Goal: Navigation & Orientation: Find specific page/section

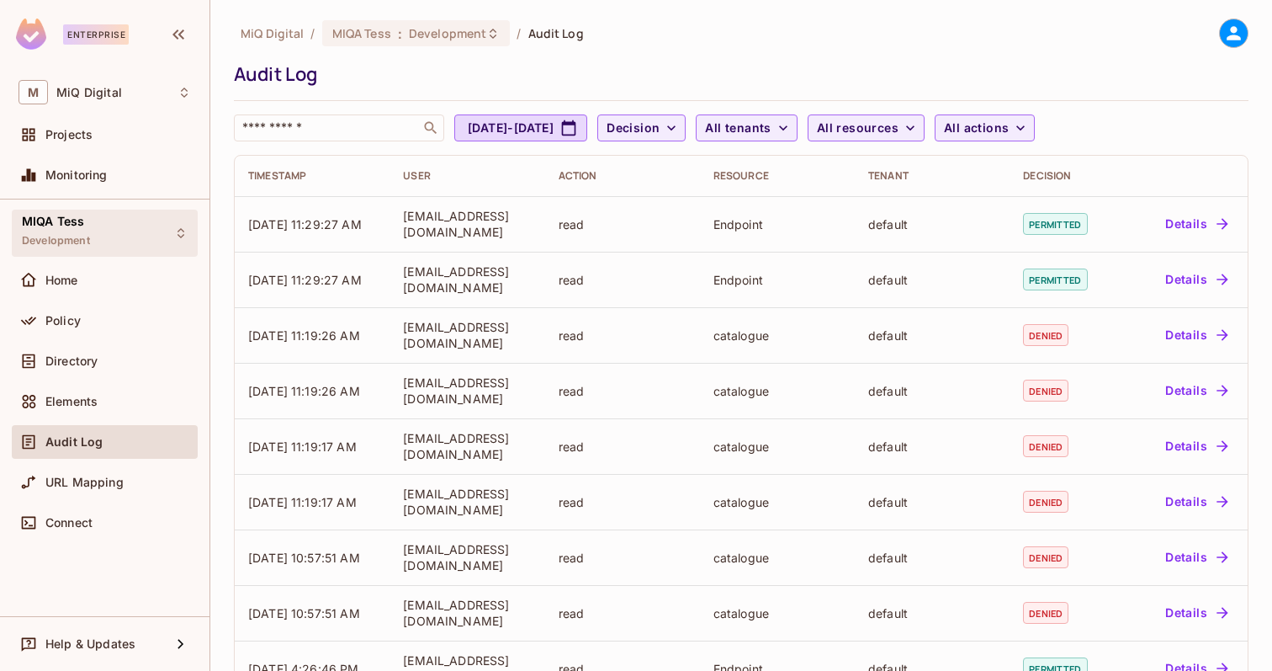
click at [96, 226] on div "MIQA Tess Development" at bounding box center [105, 233] width 186 height 46
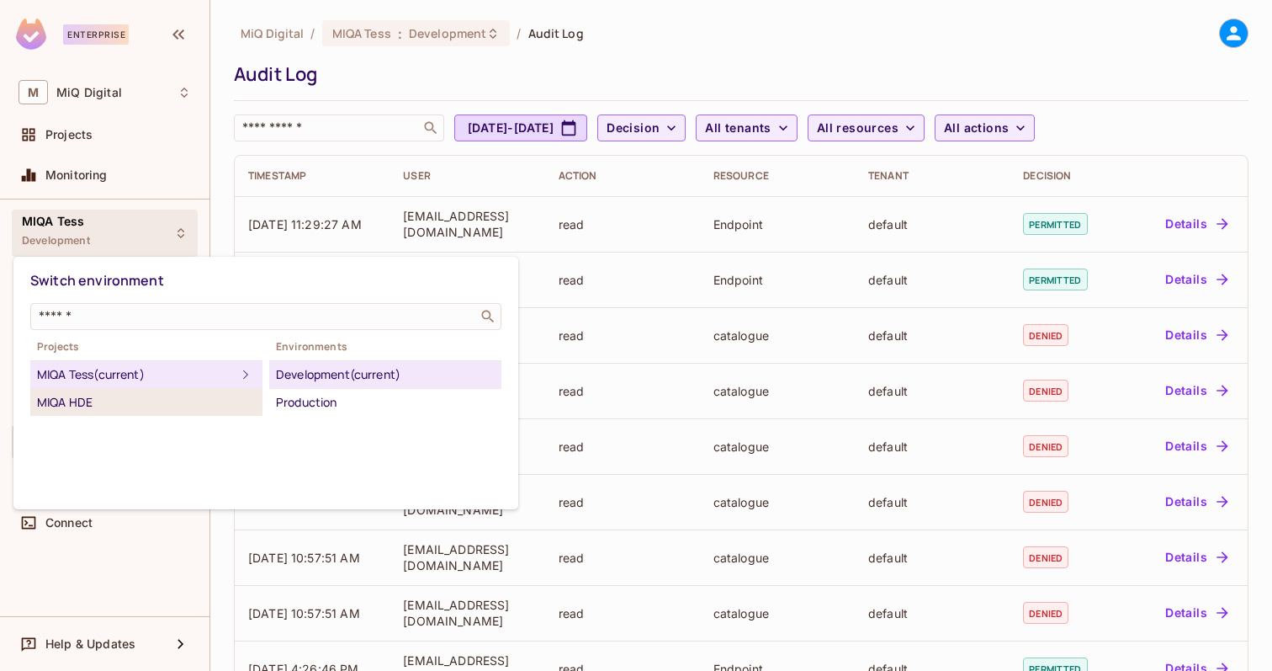
click at [102, 412] on li "MIQA HDE" at bounding box center [146, 402] width 232 height 27
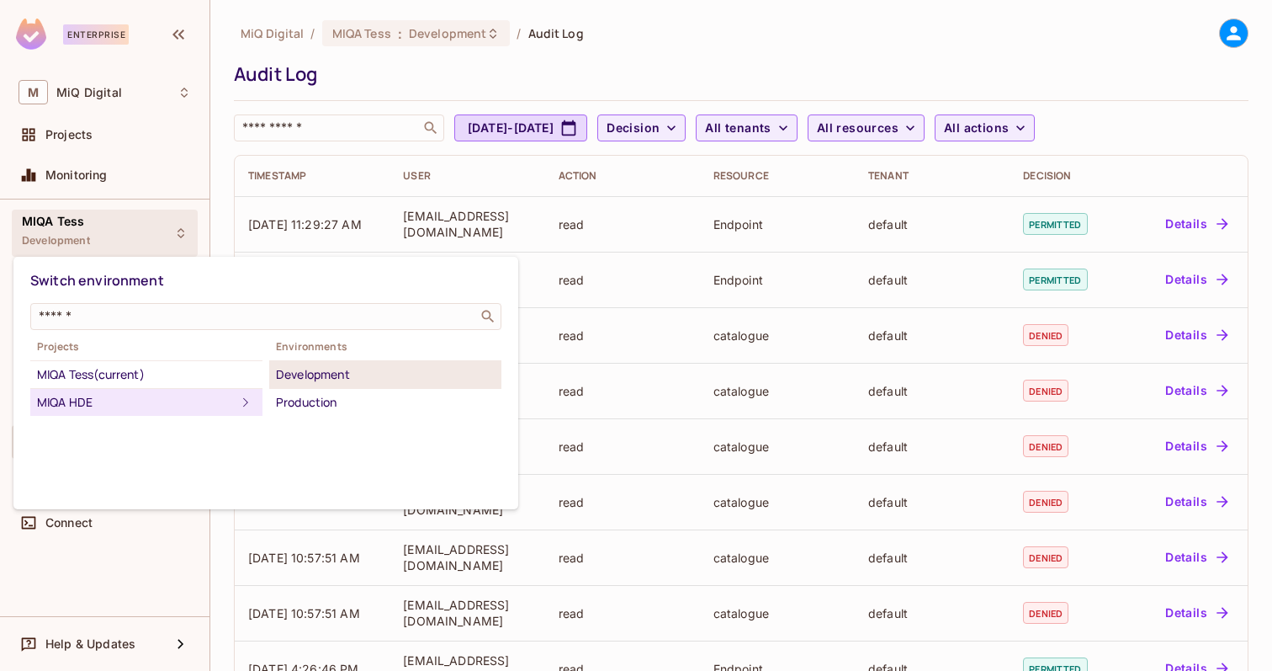
click at [313, 371] on div "Development" at bounding box center [385, 374] width 219 height 20
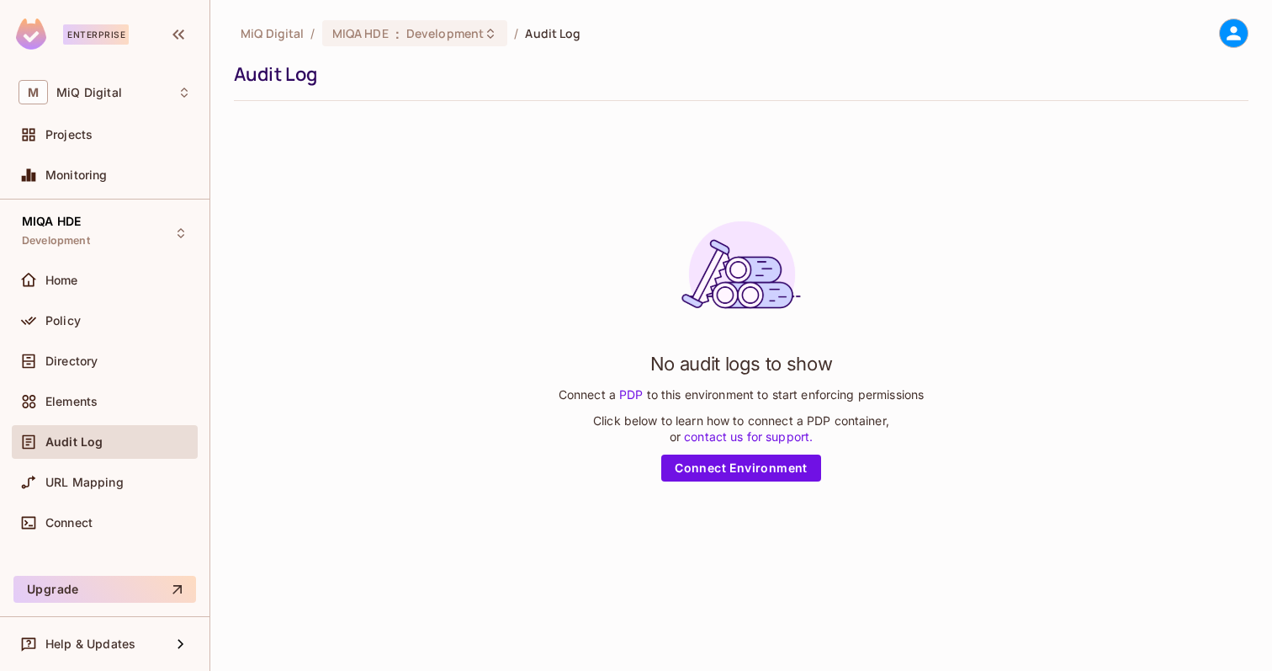
click at [117, 440] on div "Audit Log" at bounding box center [118, 441] width 146 height 13
click at [70, 444] on span "Audit Log" at bounding box center [73, 441] width 57 height 13
click at [97, 236] on div "MIQA HDE Development" at bounding box center [105, 233] width 186 height 46
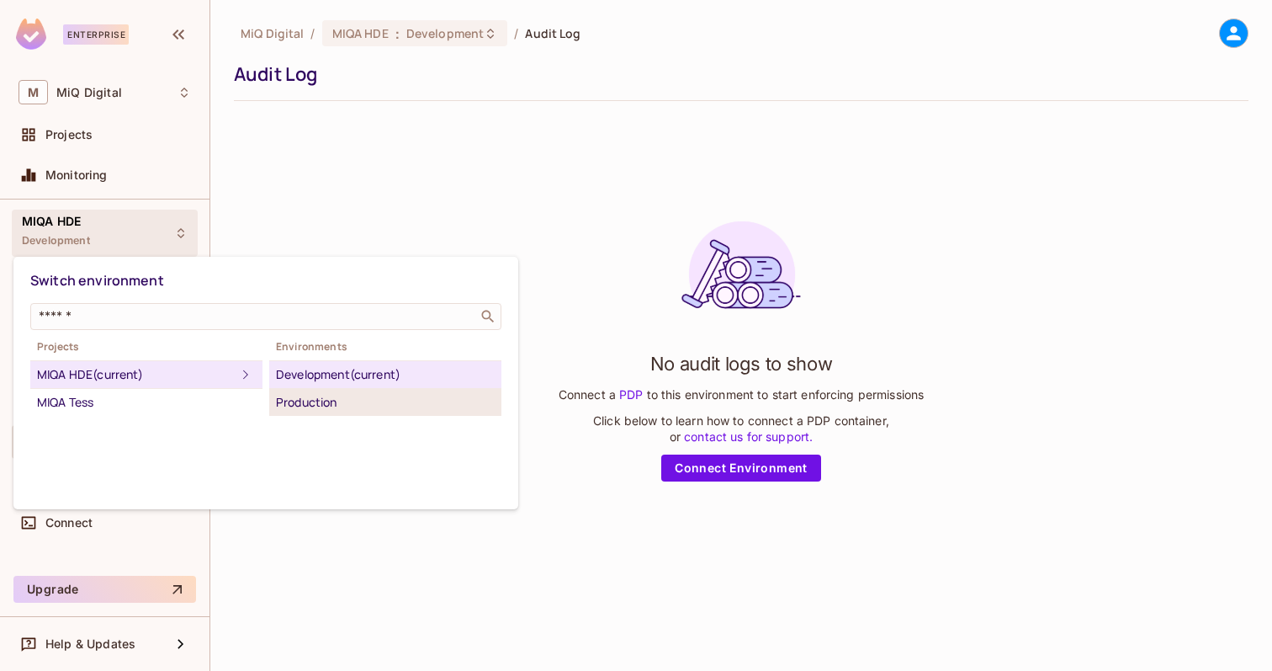
click at [315, 403] on div "Production" at bounding box center [385, 402] width 219 height 20
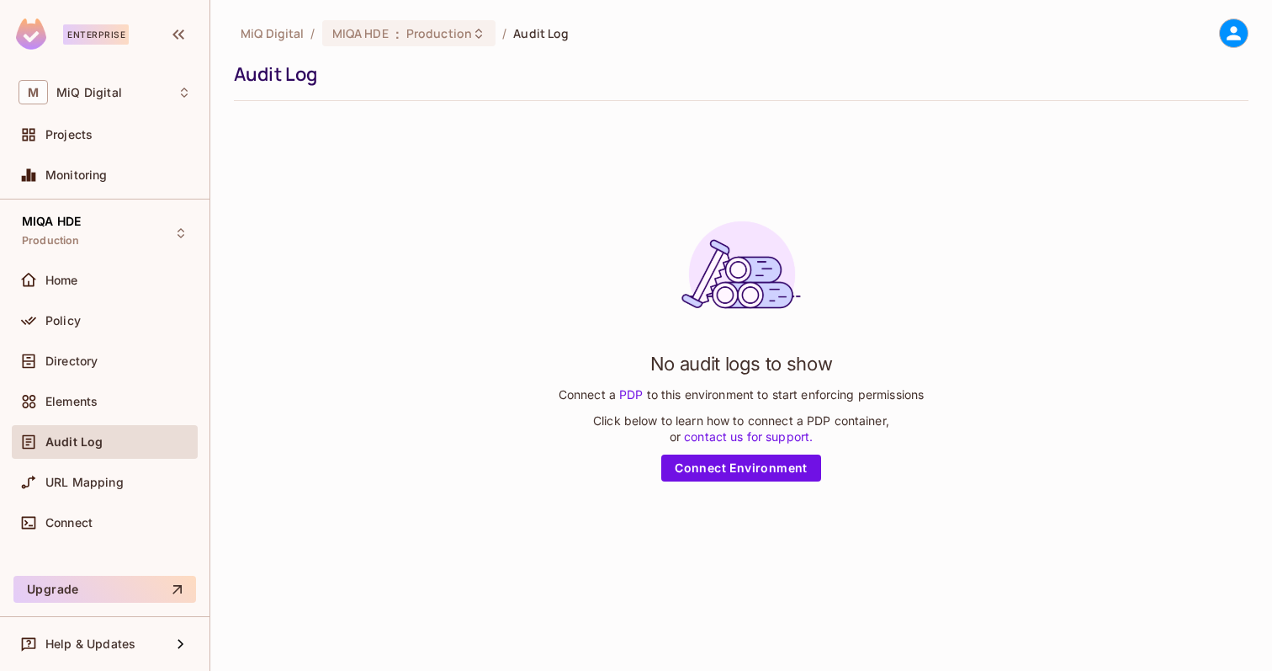
click at [67, 424] on div "Elements" at bounding box center [105, 405] width 186 height 40
click at [74, 438] on span "Audit Log" at bounding box center [73, 441] width 57 height 13
click at [125, 254] on div "MIQA HDE Production" at bounding box center [105, 233] width 186 height 46
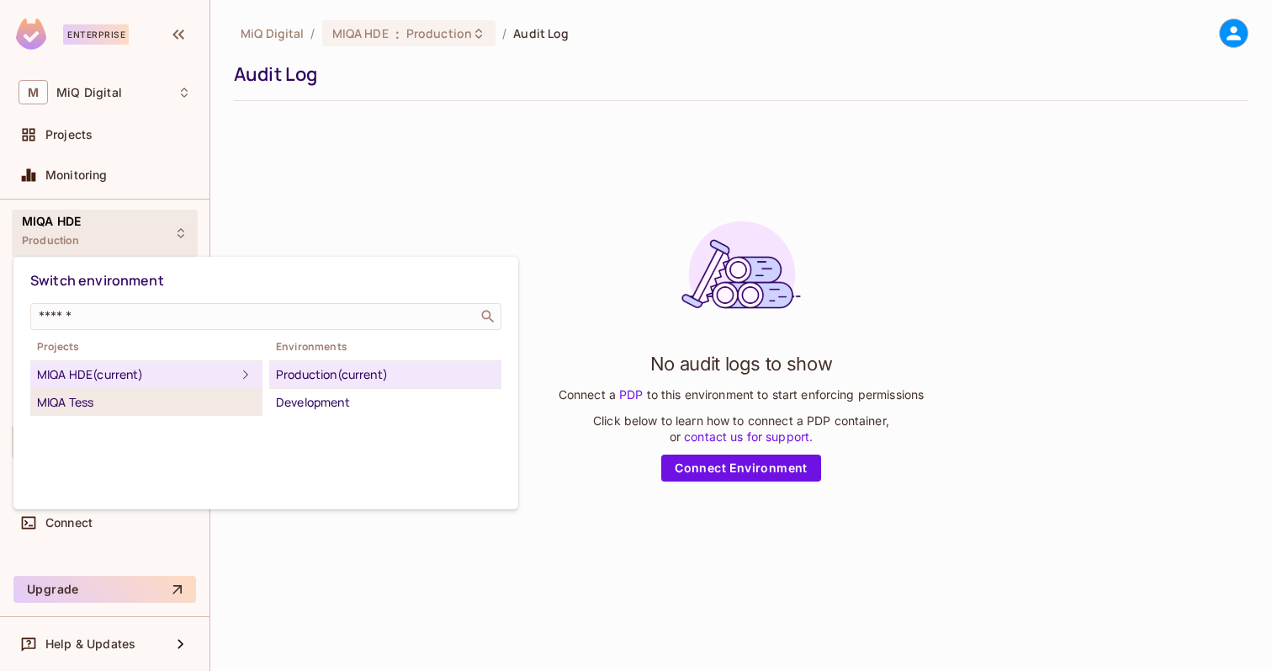
click at [141, 390] on li "MIQA Tess" at bounding box center [146, 402] width 232 height 27
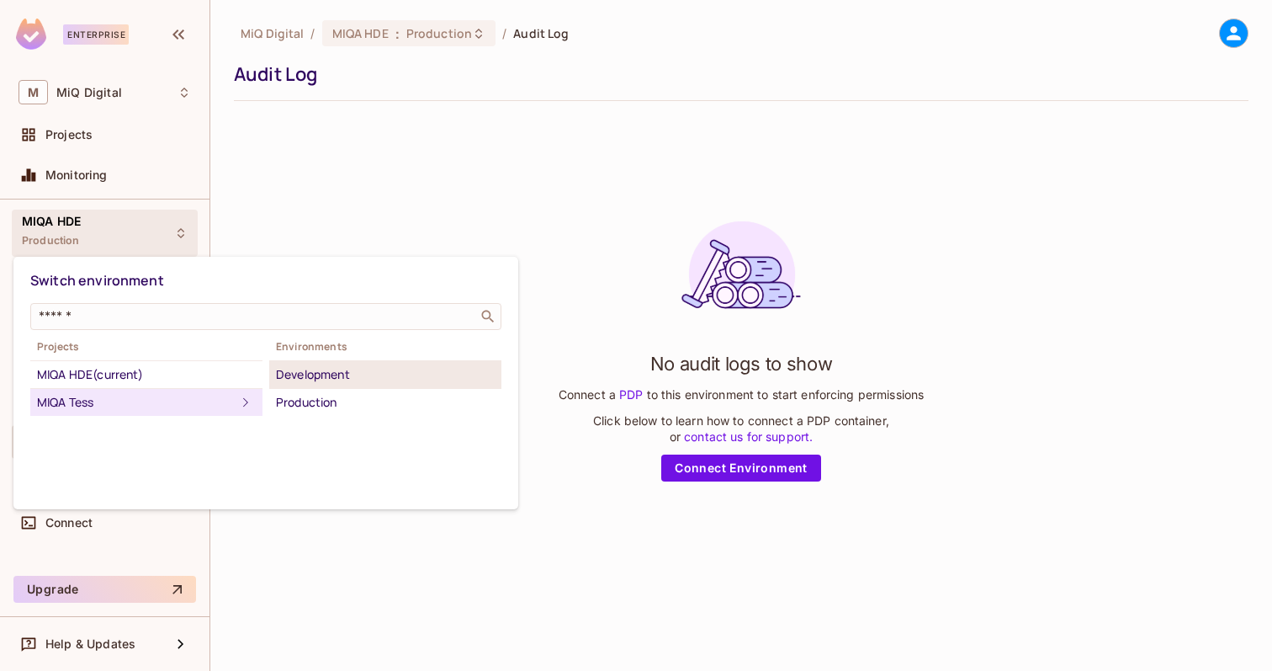
click at [337, 383] on div "Development" at bounding box center [385, 374] width 219 height 20
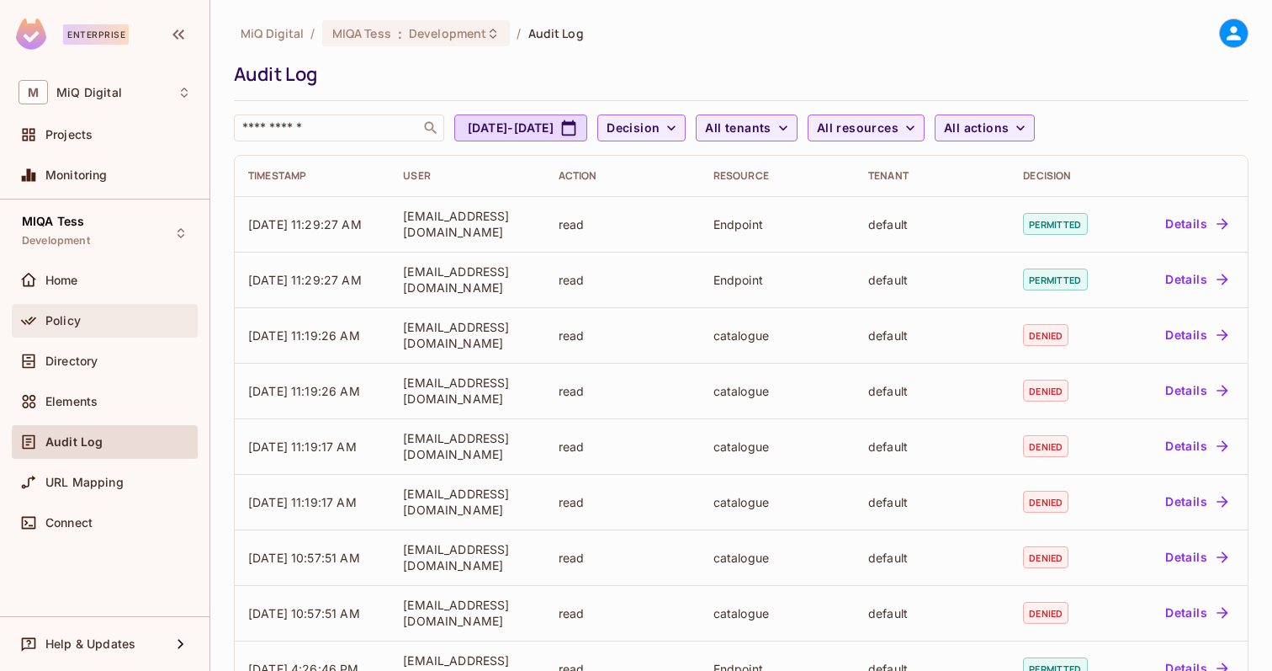
click at [85, 320] on div "Policy" at bounding box center [118, 320] width 146 height 13
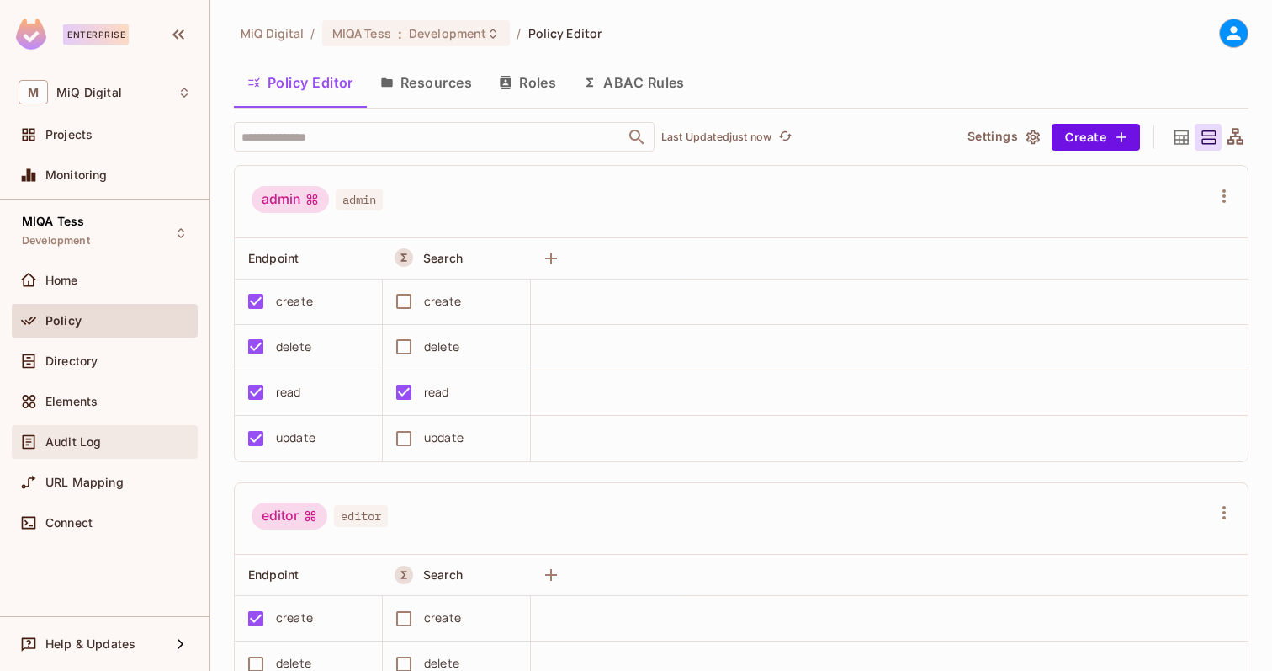
click at [82, 435] on span "Audit Log" at bounding box center [73, 441] width 56 height 13
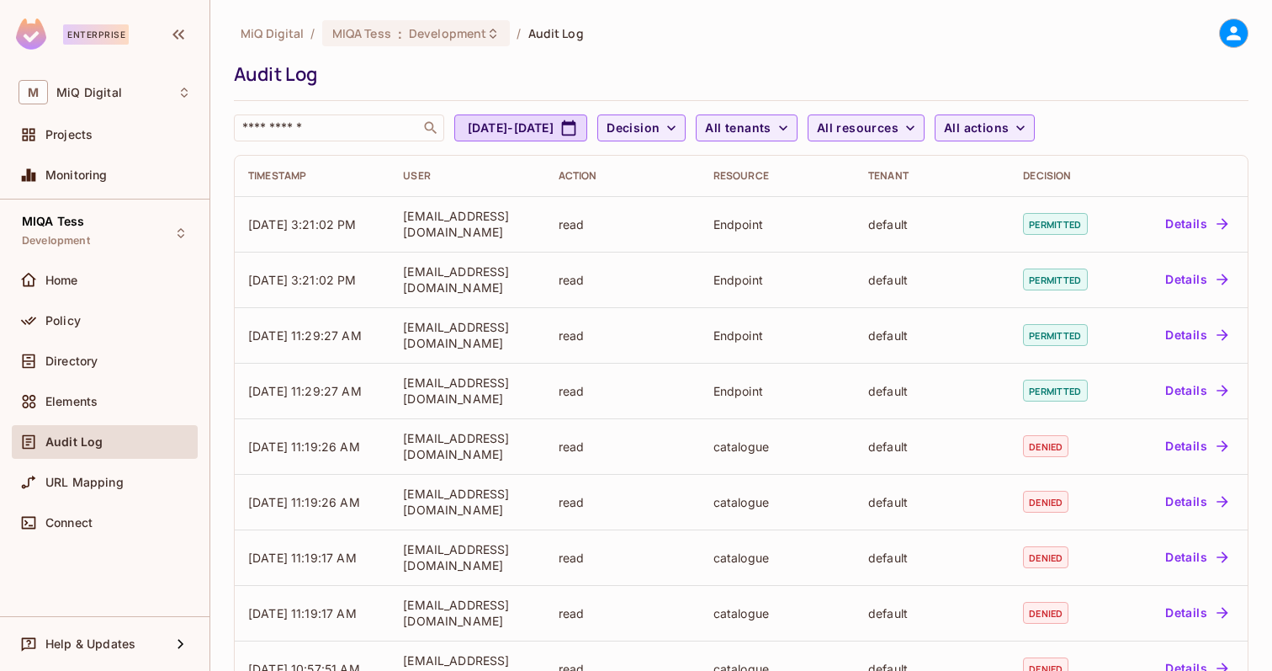
click at [70, 302] on div "Home" at bounding box center [105, 283] width 186 height 40
click at [72, 326] on span "Policy" at bounding box center [62, 320] width 35 height 13
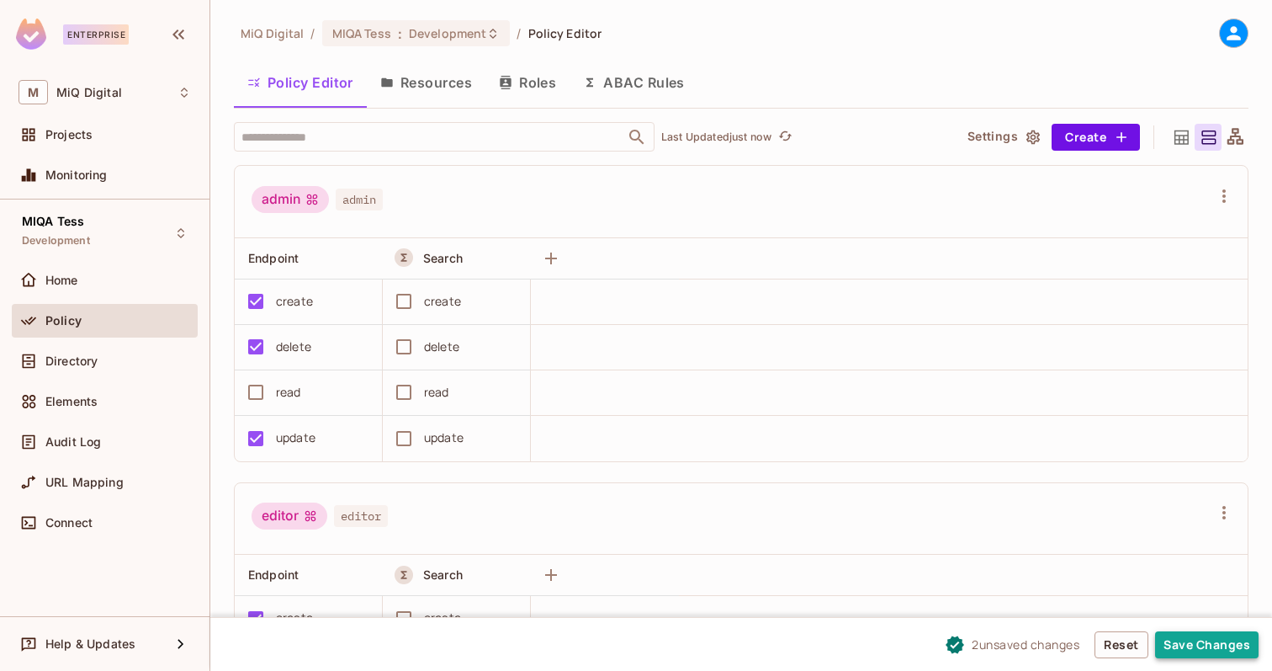
click at [1208, 645] on button "Save Changes" at bounding box center [1207, 644] width 104 height 27
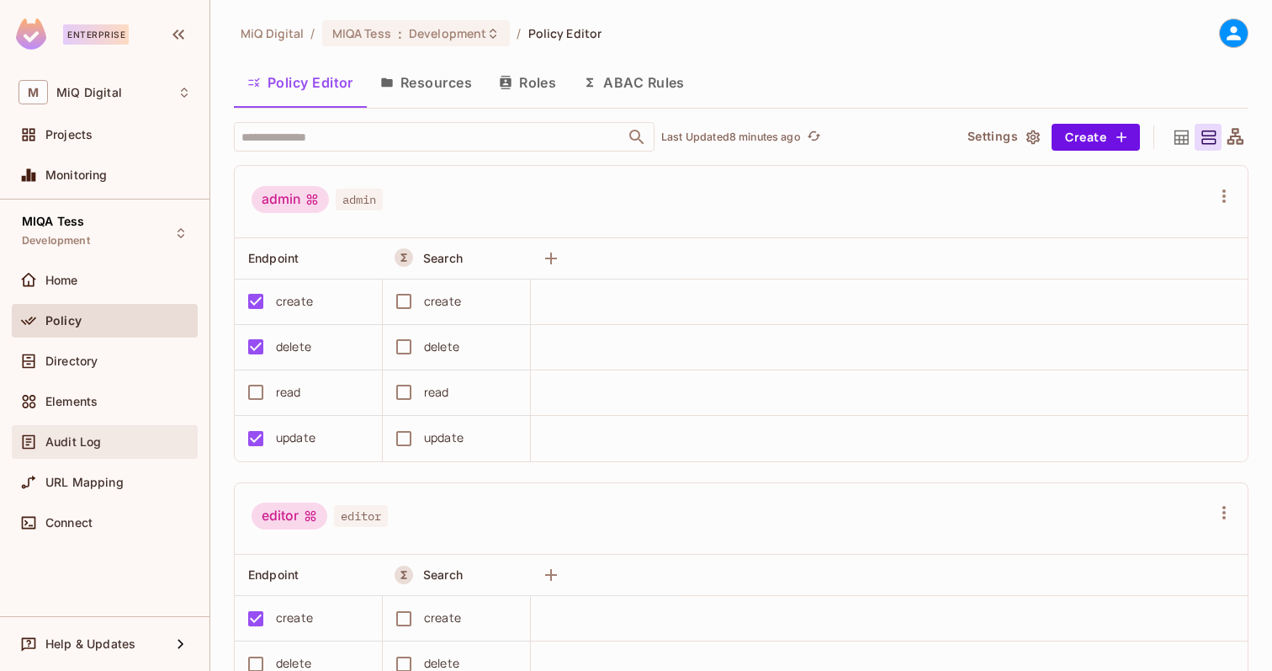
click at [86, 454] on div "Audit Log" at bounding box center [105, 442] width 186 height 34
